Goal: Communication & Community: Answer question/provide support

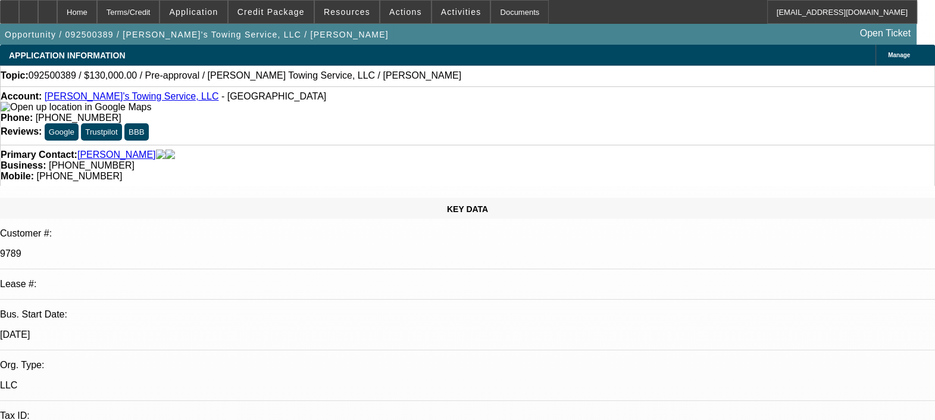
select select "0"
select select "2"
select select "0.1"
select select "1"
select select "2"
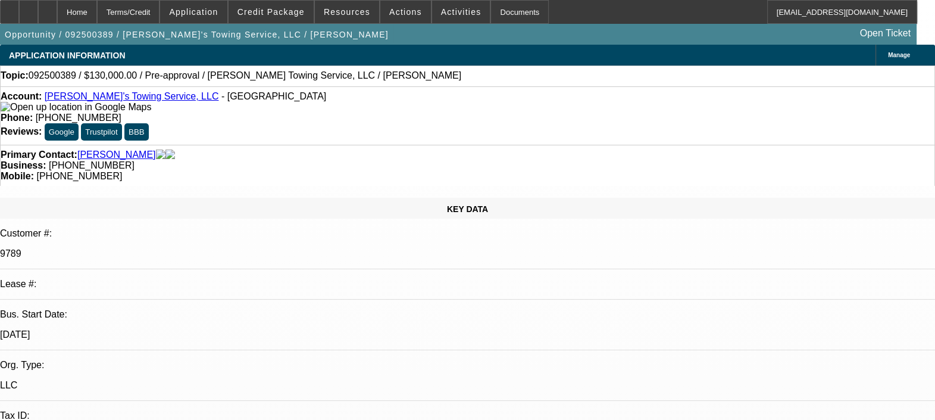
select select "4"
radio input "true"
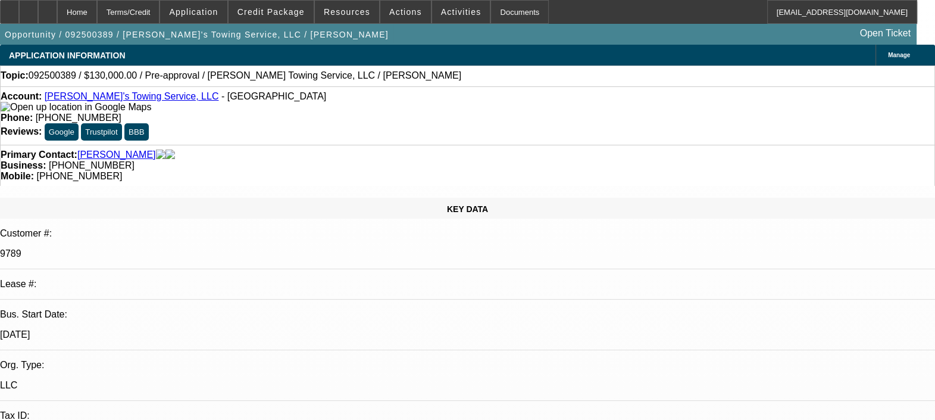
type textarea "A"
type textarea "CAN NOT COMMENT ON PAYMENTS AS AFTER 10 PAYMENTS VEHICLE MET AN ACCIDENT AND WA…"
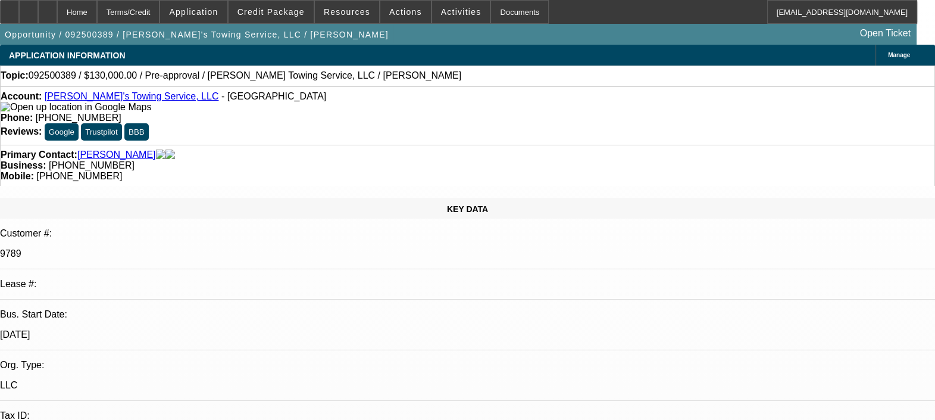
radio input "true"
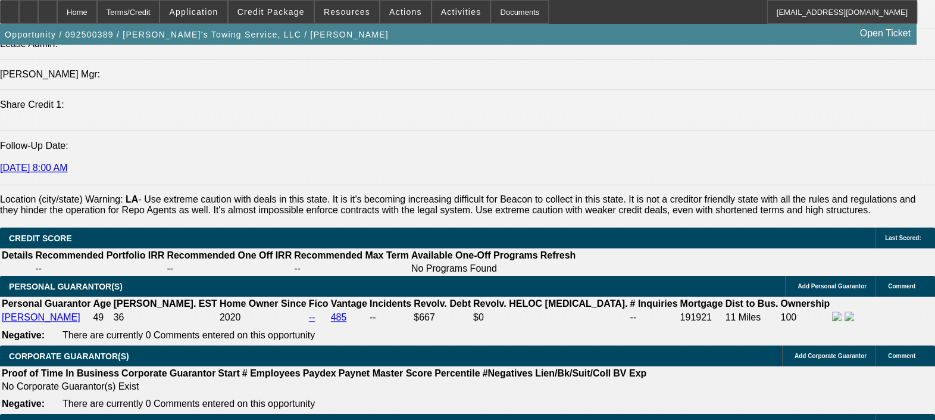
scroll to position [1637, 0]
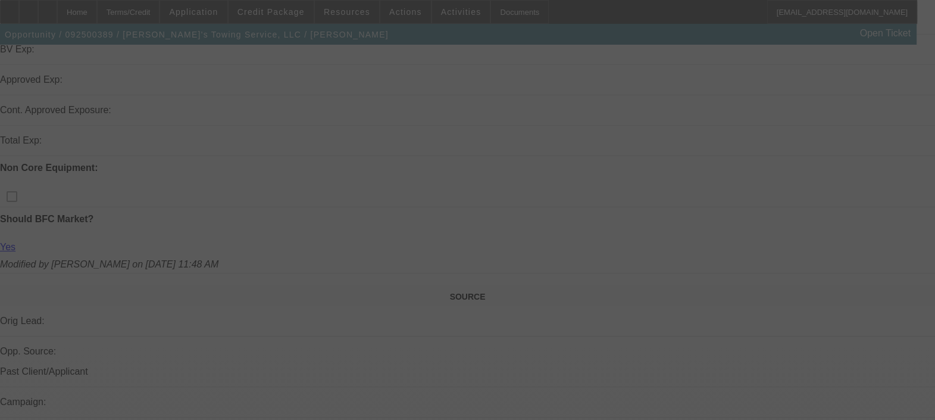
scroll to position [523, 0]
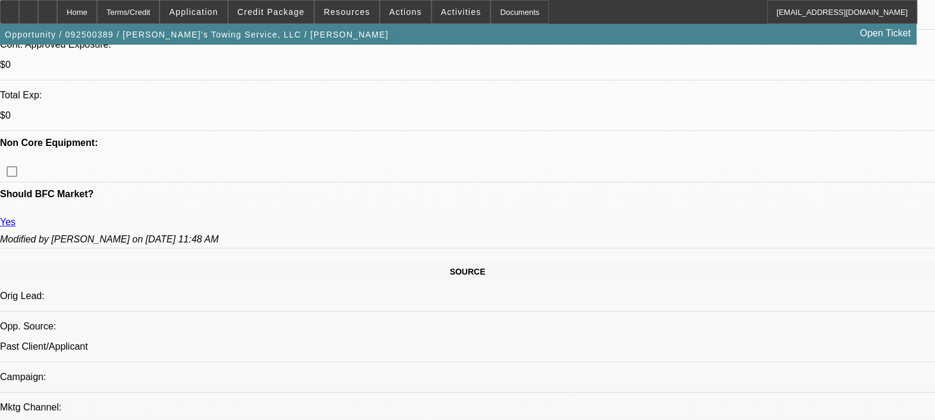
select select "0"
select select "2"
select select "0.1"
select select "1"
select select "2"
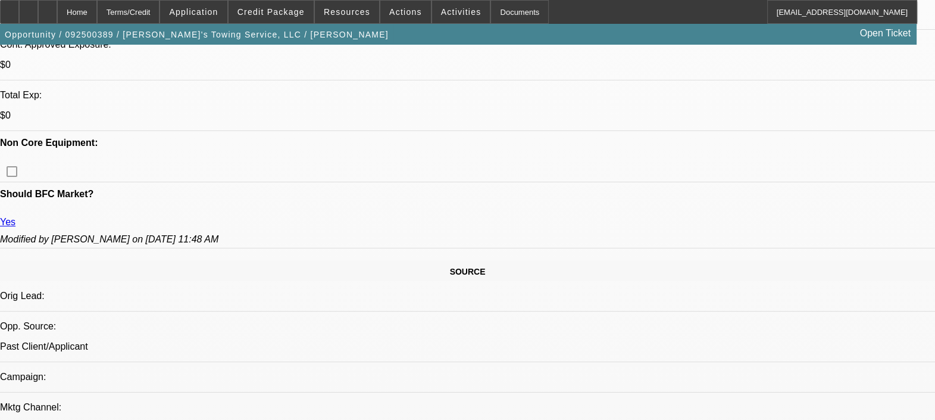
select select "4"
